Goal: Task Accomplishment & Management: Manage account settings

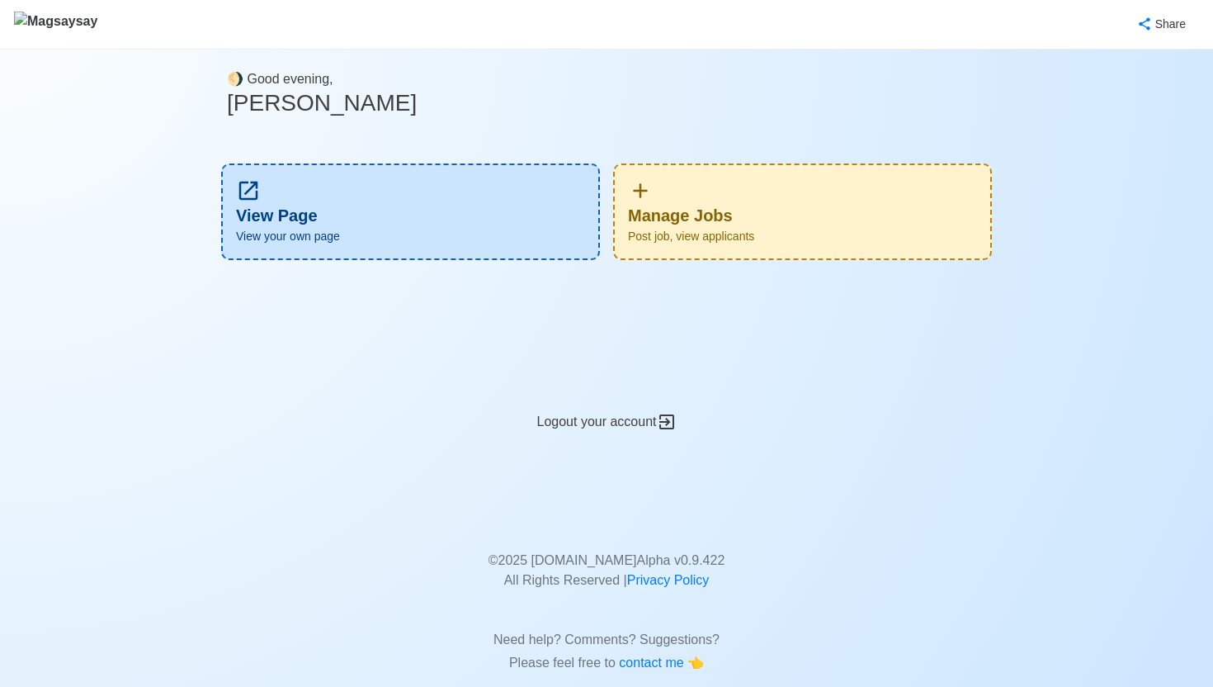
click at [818, 195] on div "Manage Jobs Post job, view applicants" at bounding box center [802, 211] width 379 height 97
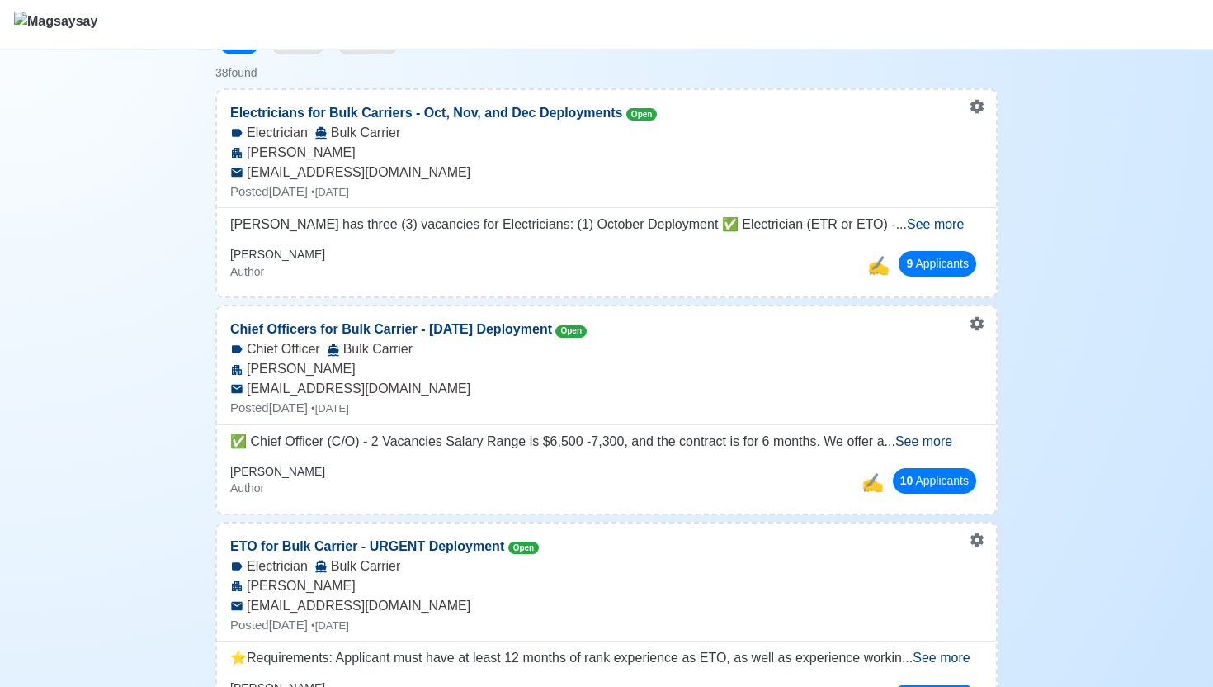
scroll to position [195, 0]
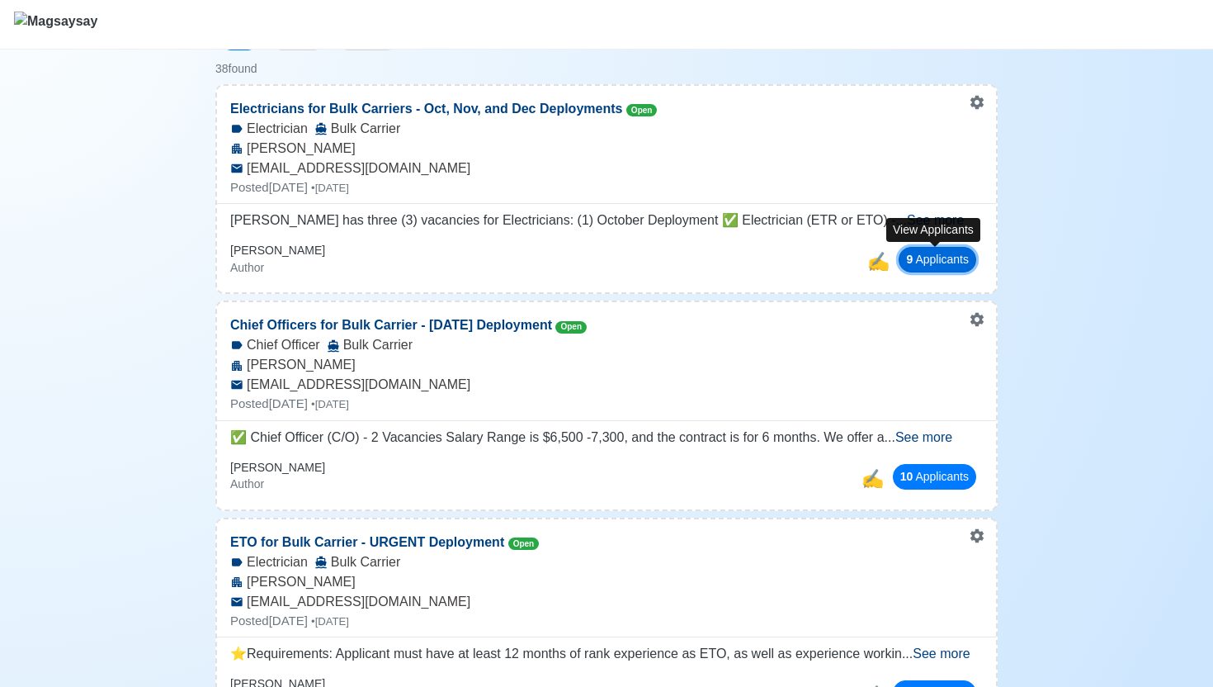
click at [948, 254] on button "9 Applicant s" at bounding box center [938, 260] width 78 height 26
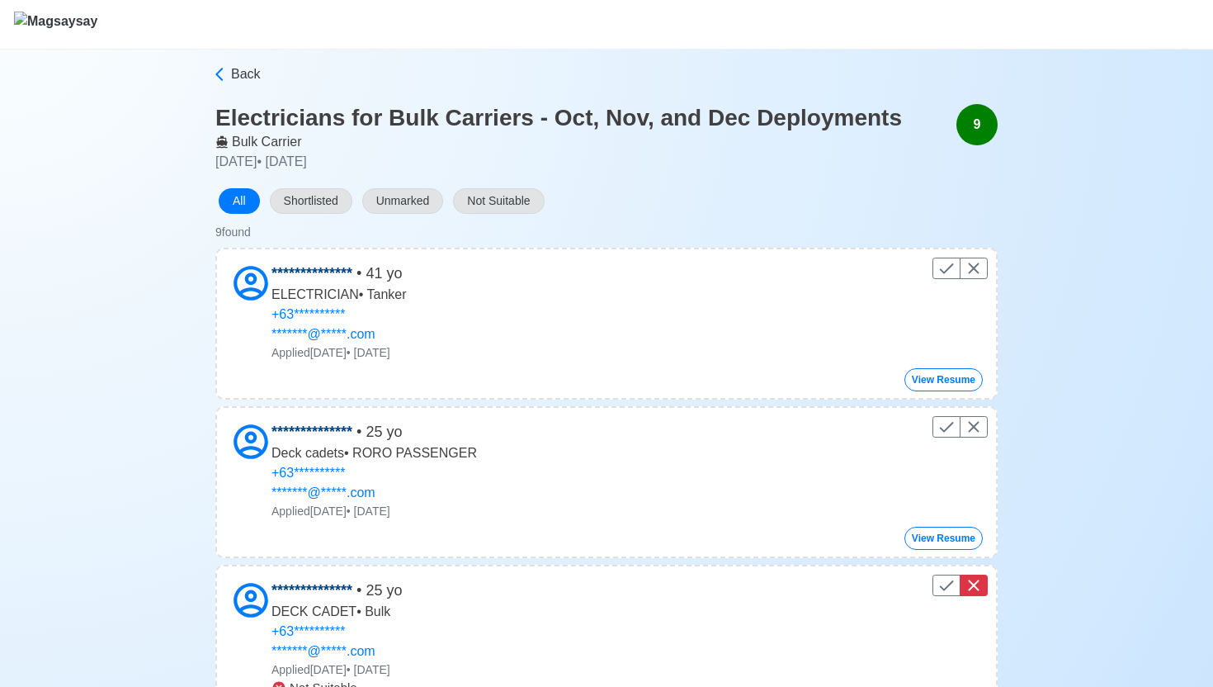
scroll to position [92, 0]
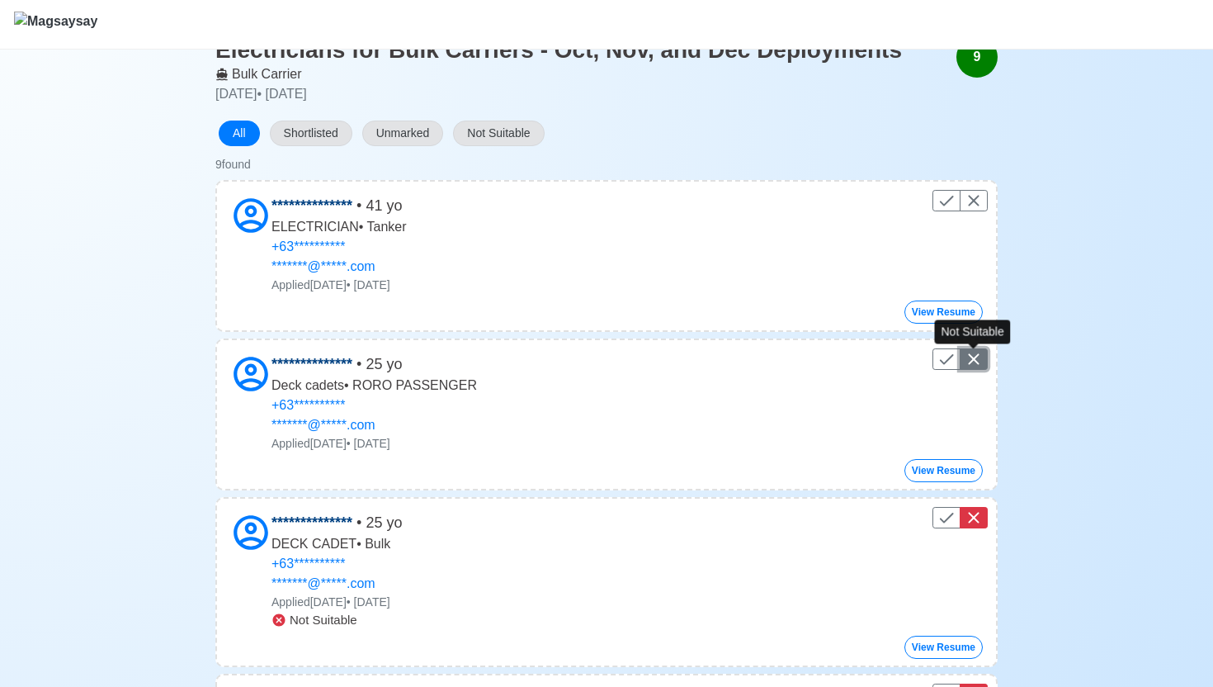
click at [977, 359] on icon "Control" at bounding box center [974, 359] width 20 height 20
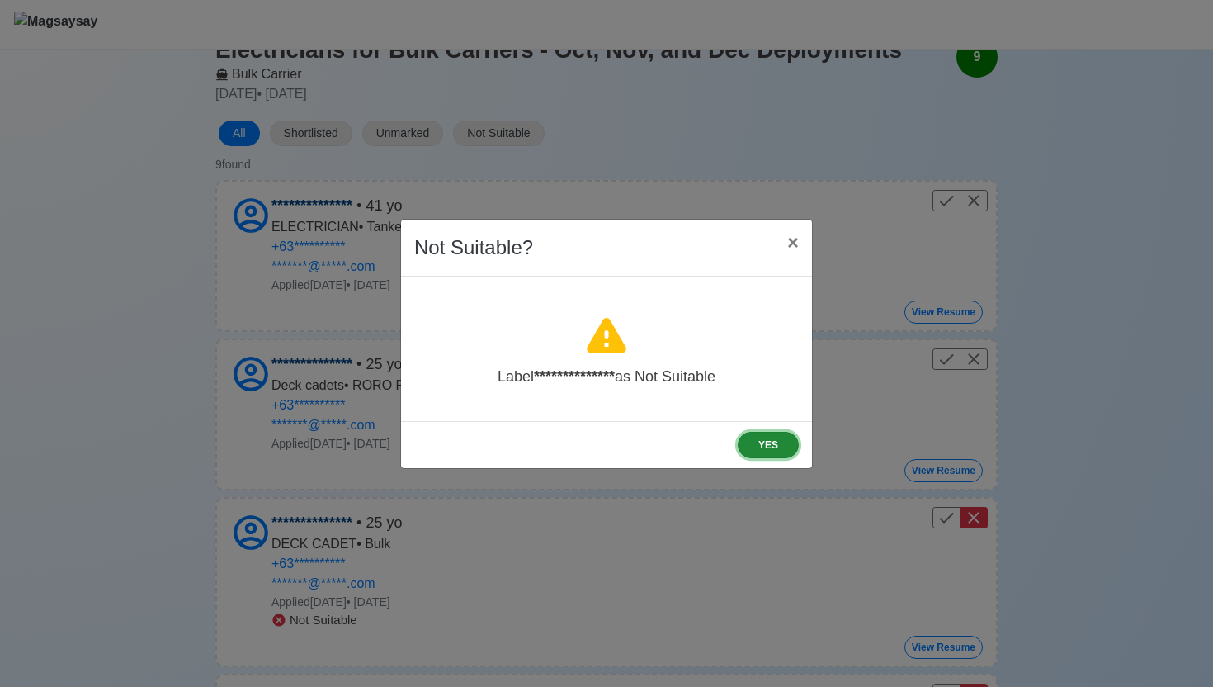
click at [767, 442] on button "YES" at bounding box center [768, 445] width 61 height 26
click at [781, 441] on button "YES" at bounding box center [768, 445] width 61 height 26
click at [758, 439] on button "YES" at bounding box center [768, 445] width 61 height 26
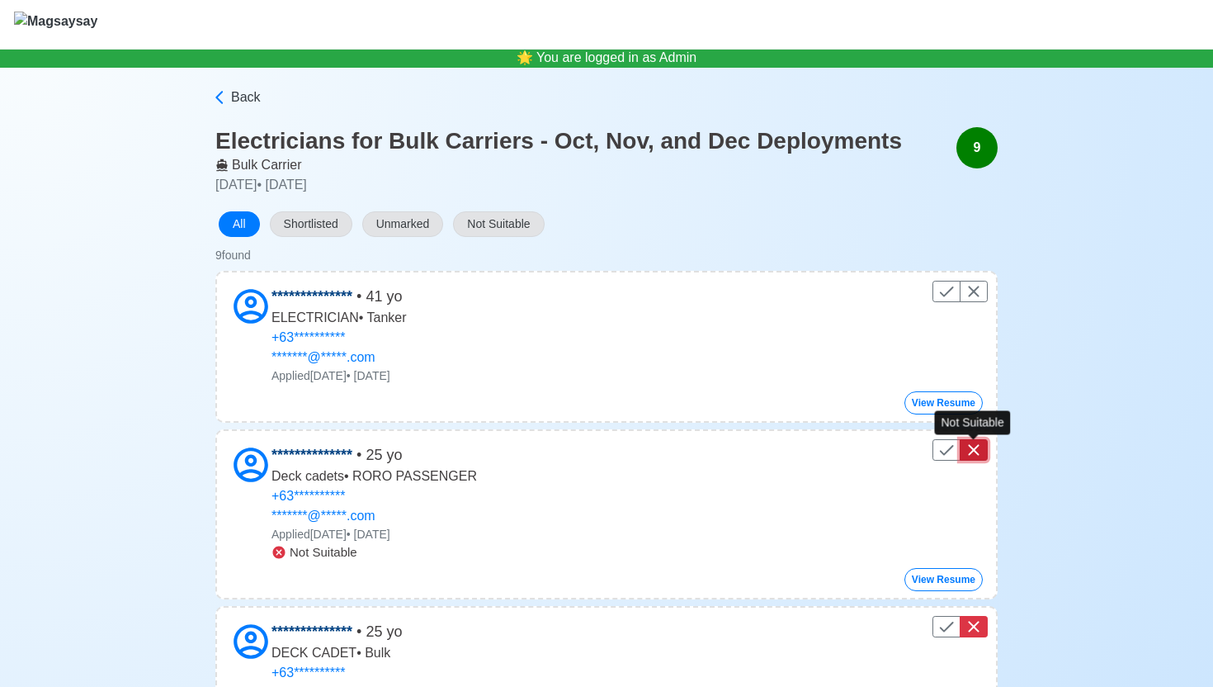
scroll to position [0, 0]
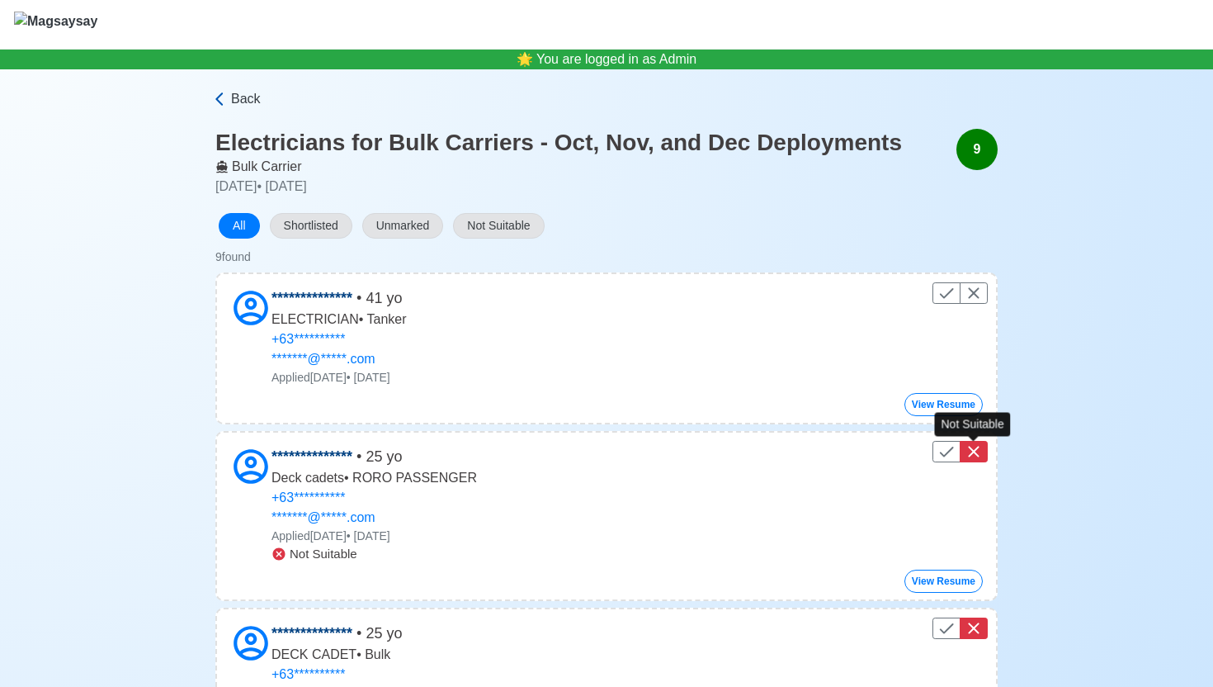
click at [238, 97] on span "Back" at bounding box center [246, 99] width 30 height 20
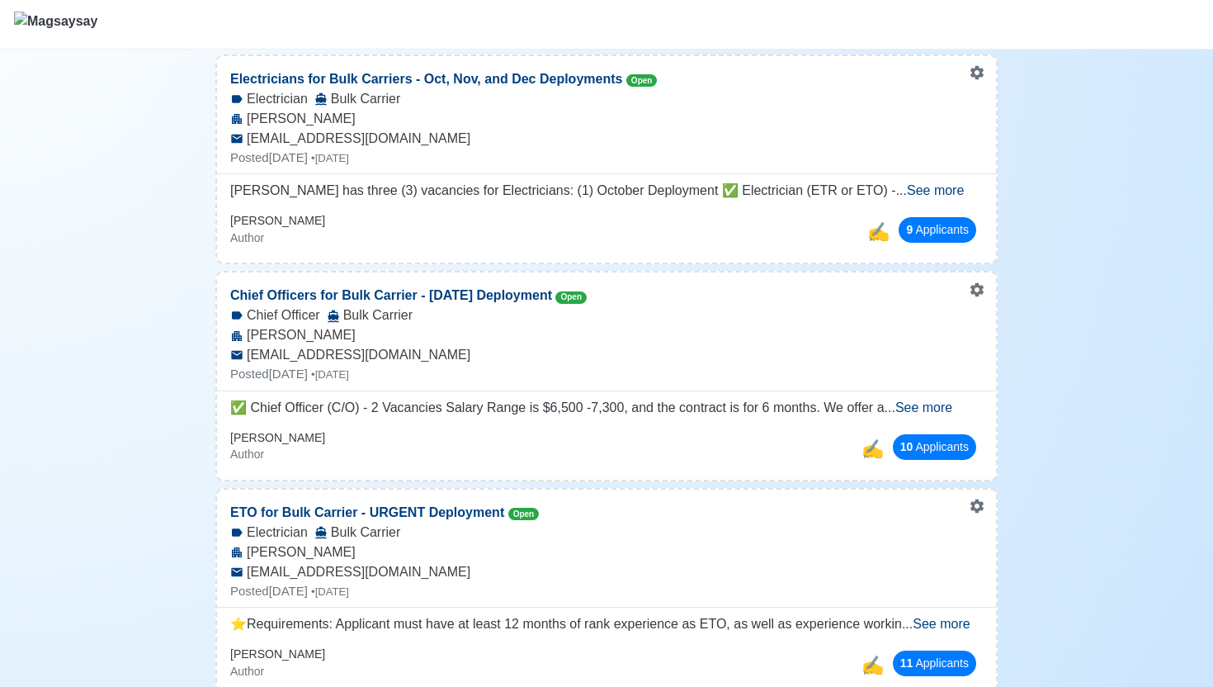
scroll to position [227, 0]
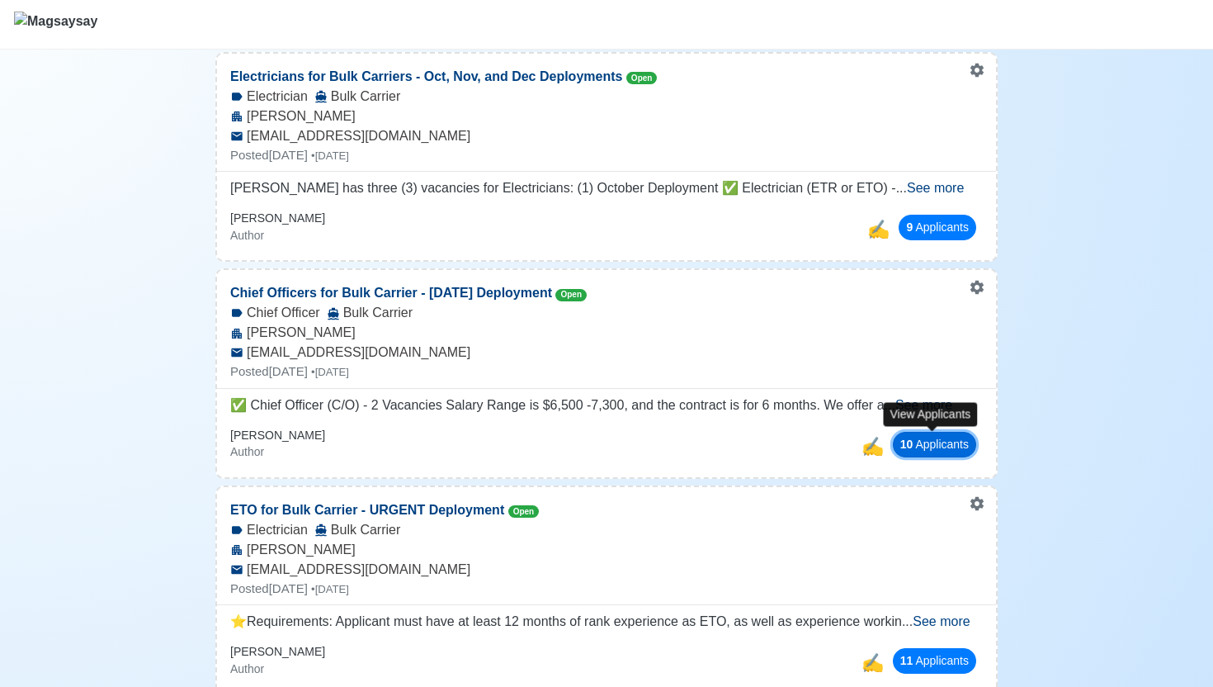
click at [926, 435] on button "10 Applicant s" at bounding box center [934, 445] width 83 height 26
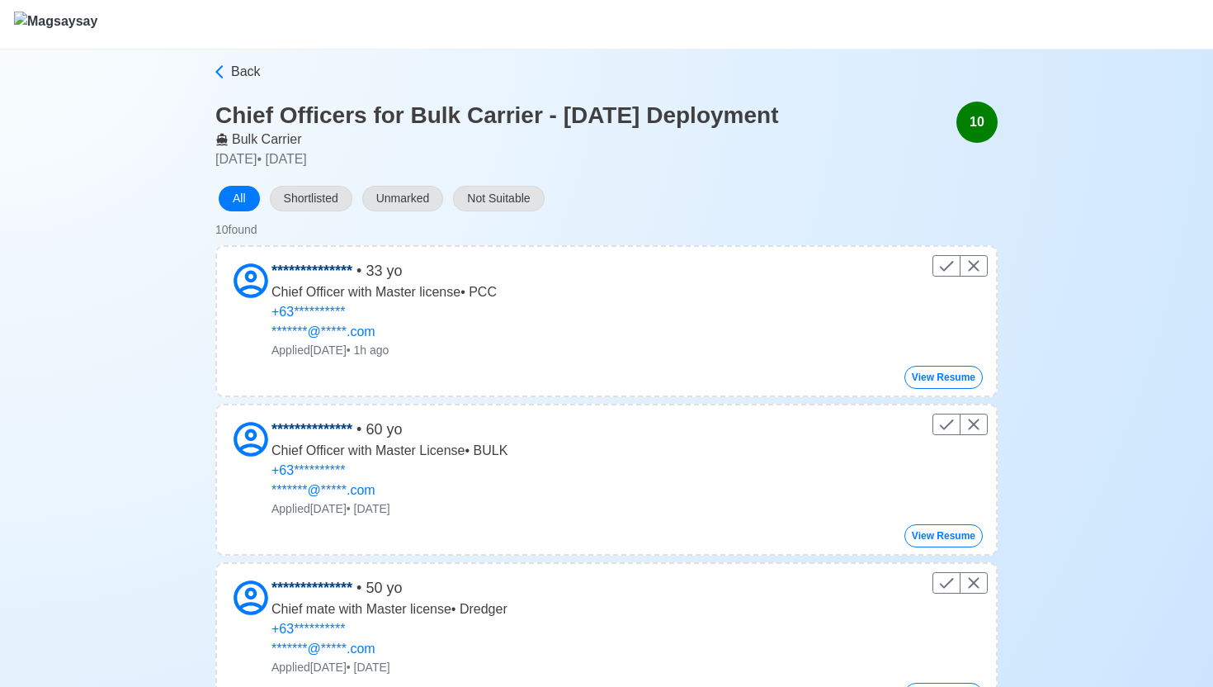
scroll to position [31, 0]
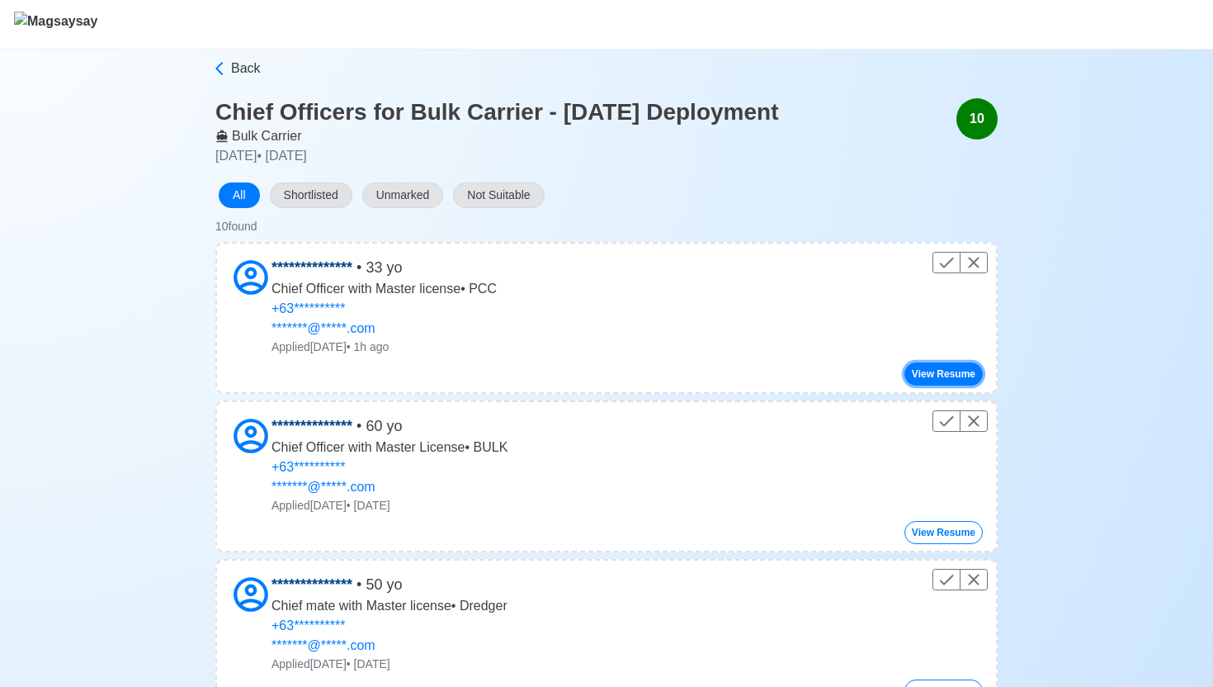
click at [944, 375] on button "View Resume" at bounding box center [943, 373] width 78 height 23
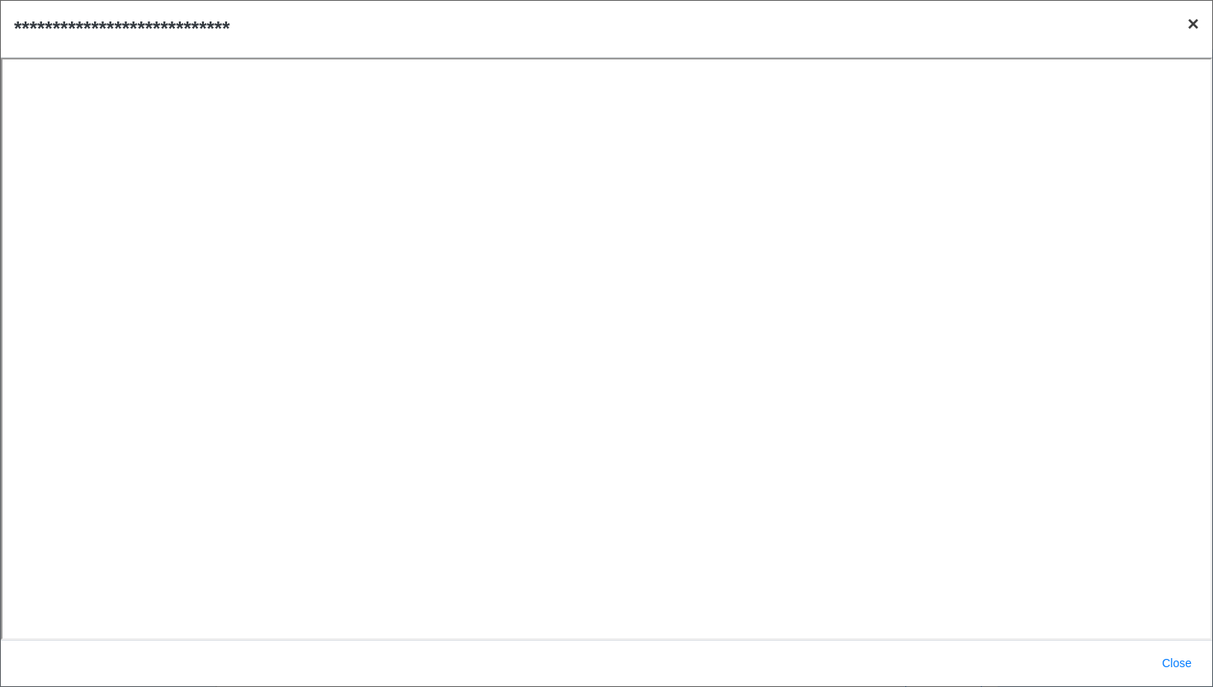
click at [1198, 24] on span "×" at bounding box center [1193, 23] width 12 height 22
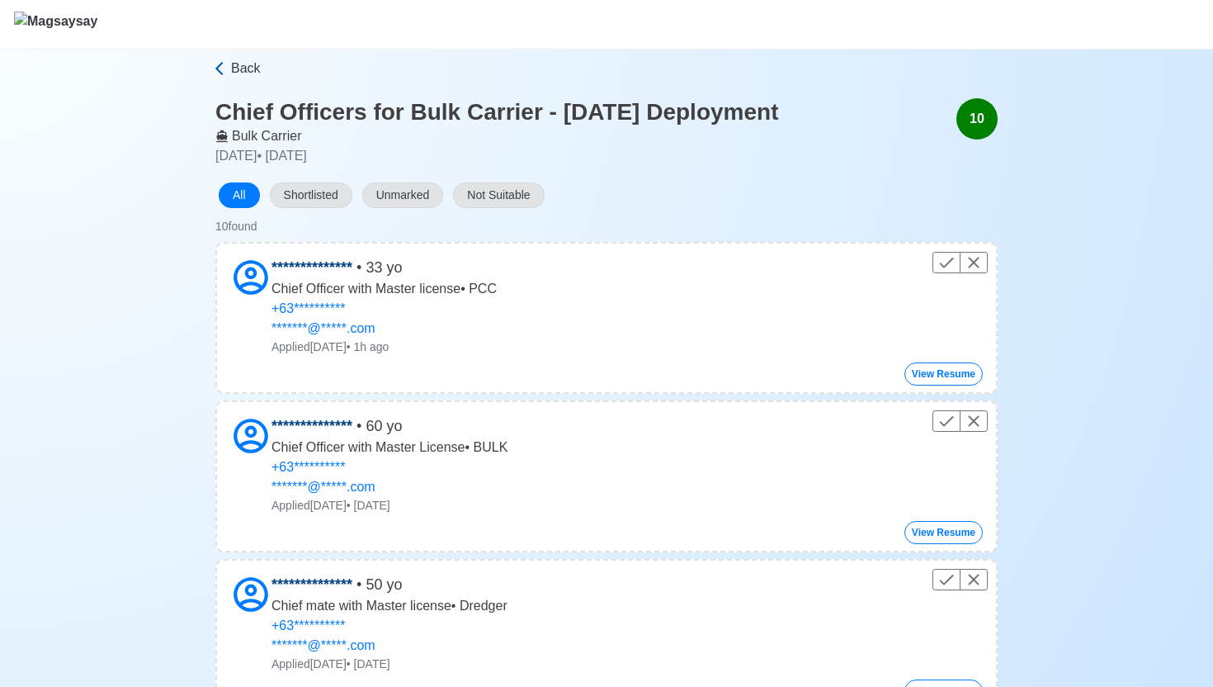
click at [243, 68] on span "Back" at bounding box center [246, 69] width 30 height 20
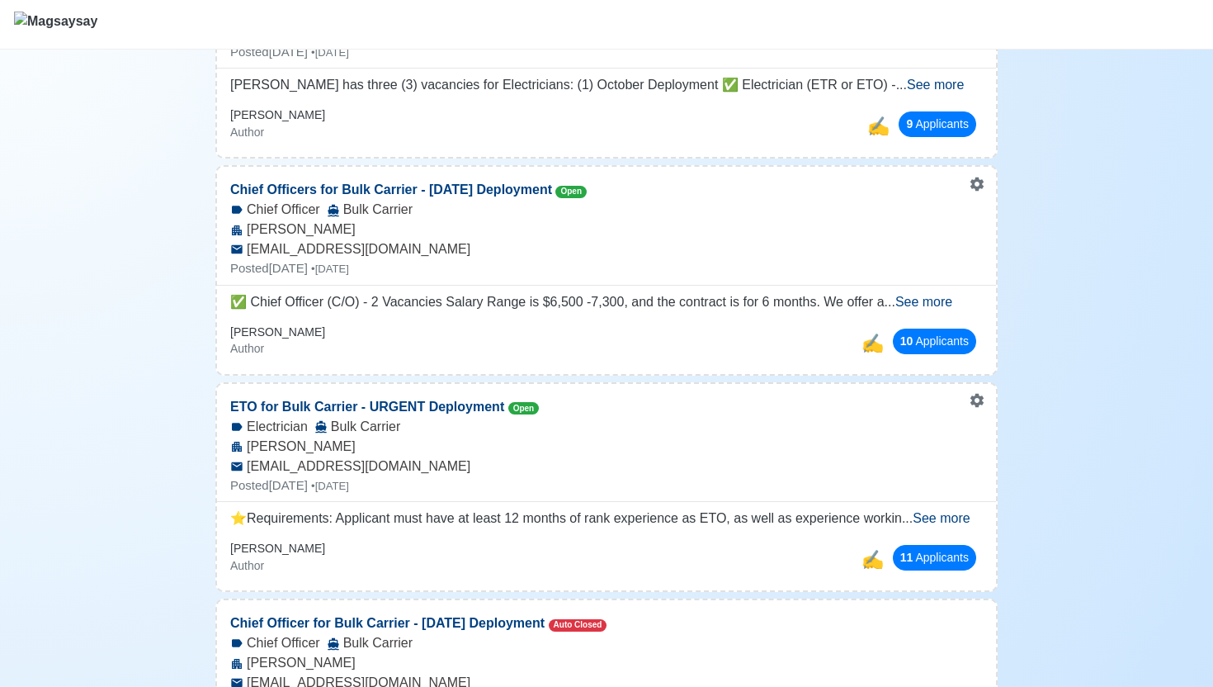
scroll to position [332, 0]
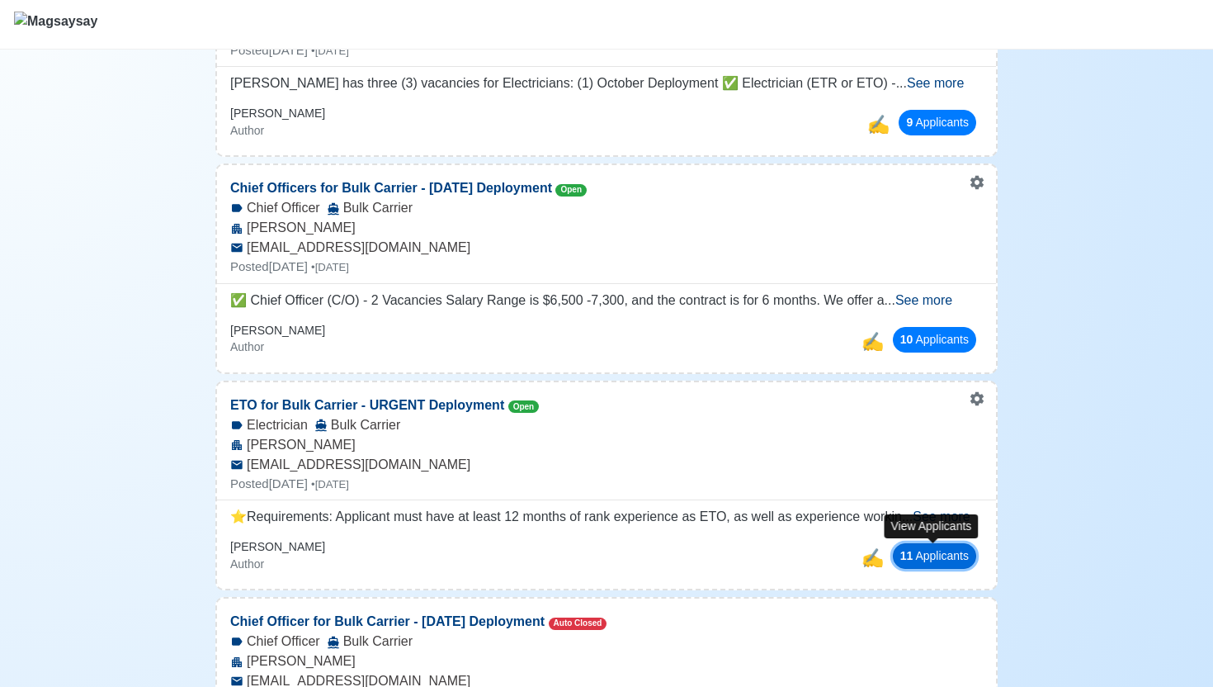
click at [952, 553] on button "11 Applicant s" at bounding box center [934, 556] width 83 height 26
